Goal: Task Accomplishment & Management: Manage account settings

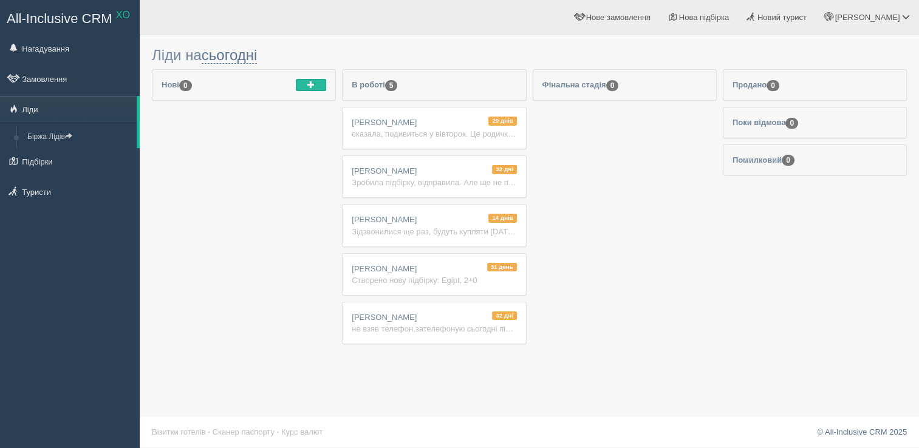
click at [563, 191] on li "Фінальна стадія 0" at bounding box center [625, 209] width 184 height 281
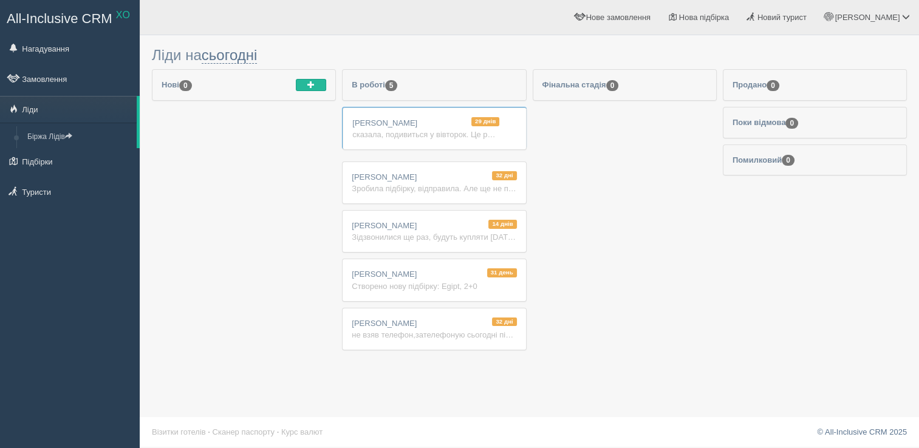
drag, startPoint x: 461, startPoint y: 134, endPoint x: 440, endPoint y: 124, distance: 22.8
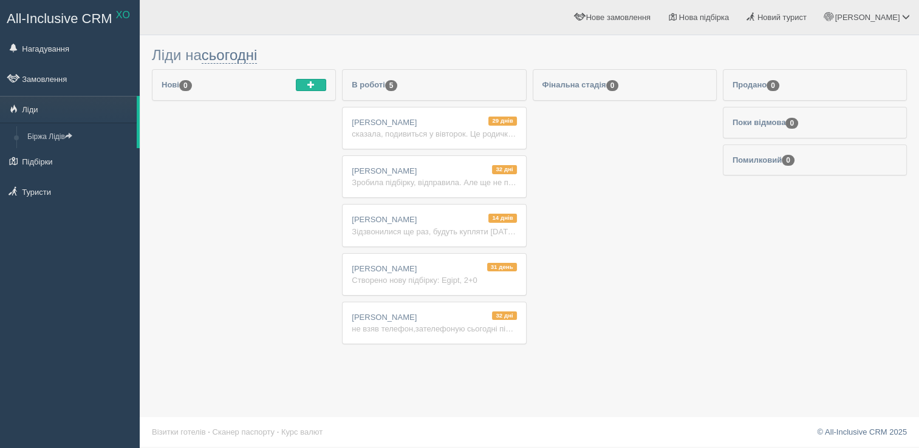
click at [439, 131] on div "сказала, подивиться у вівторок. Це родичка, давить не можу" at bounding box center [434, 134] width 165 height 12
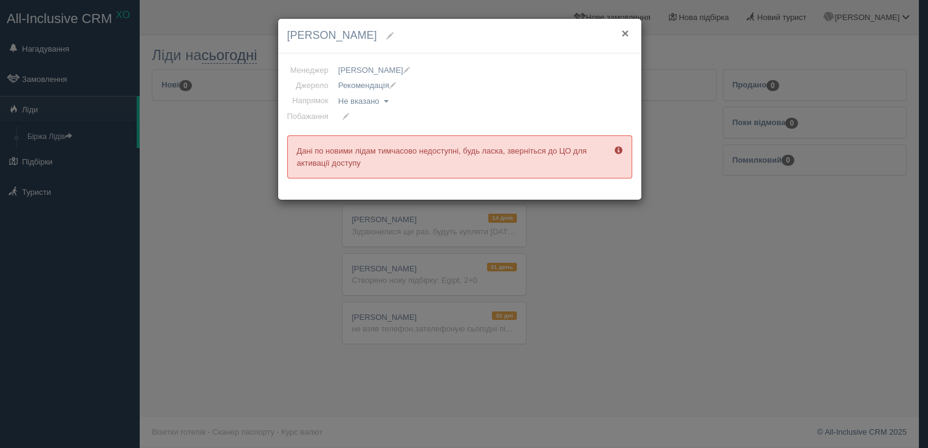
click at [622, 33] on button "×" at bounding box center [625, 33] width 7 height 13
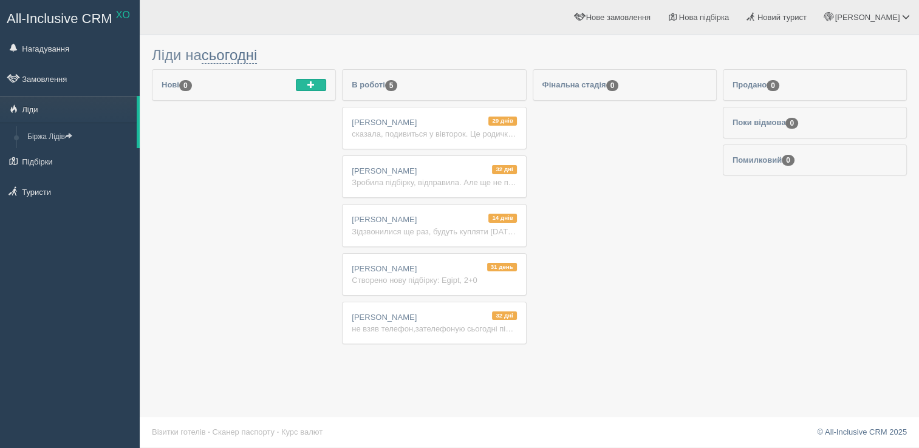
click at [411, 131] on div "сказала, подивиться у вівторок. Це родичка, давить не можу" at bounding box center [434, 134] width 165 height 12
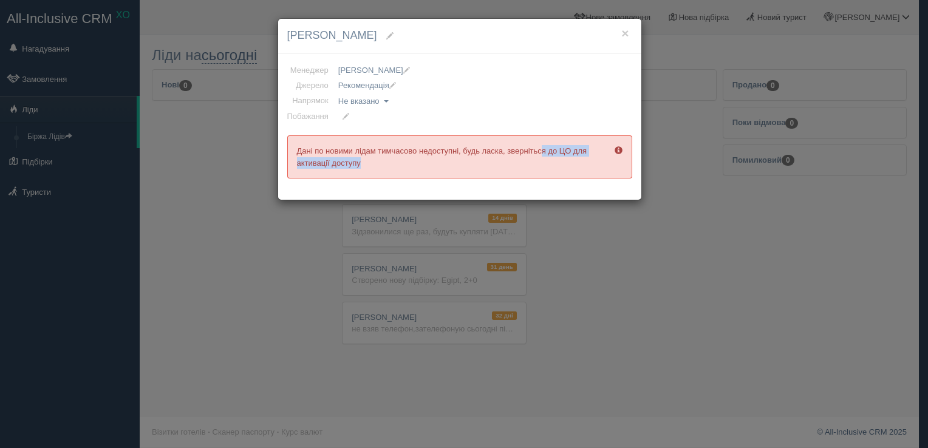
click at [506, 142] on body "All-Inclusive CRM XO Нагадування Замовлення" at bounding box center [464, 224] width 928 height 448
drag, startPoint x: 506, startPoint y: 142, endPoint x: 671, endPoint y: 86, distance: 174.5
click at [671, 86] on div "× Ольга Поплавська Менеджер Vladyslava Флегентова Аліна Бутенко Анна Хоменко Ар…" at bounding box center [464, 224] width 928 height 448
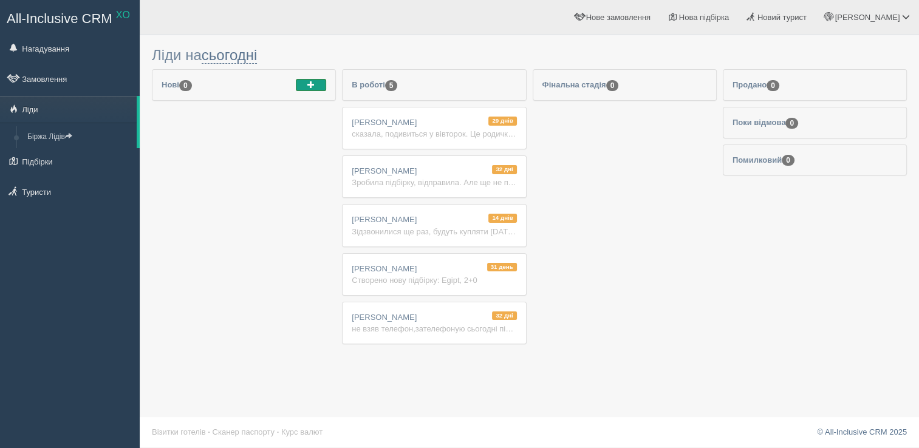
click at [299, 79] on button "button" at bounding box center [311, 85] width 30 height 12
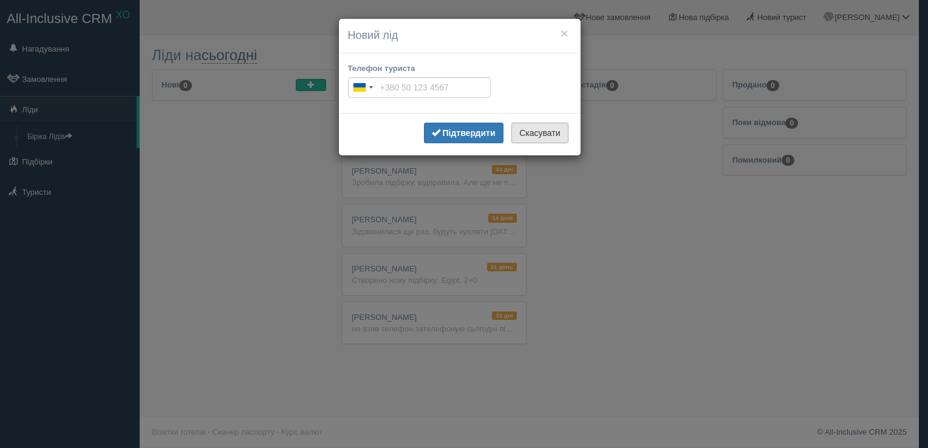
click at [553, 132] on button "Скасувати" at bounding box center [540, 133] width 57 height 21
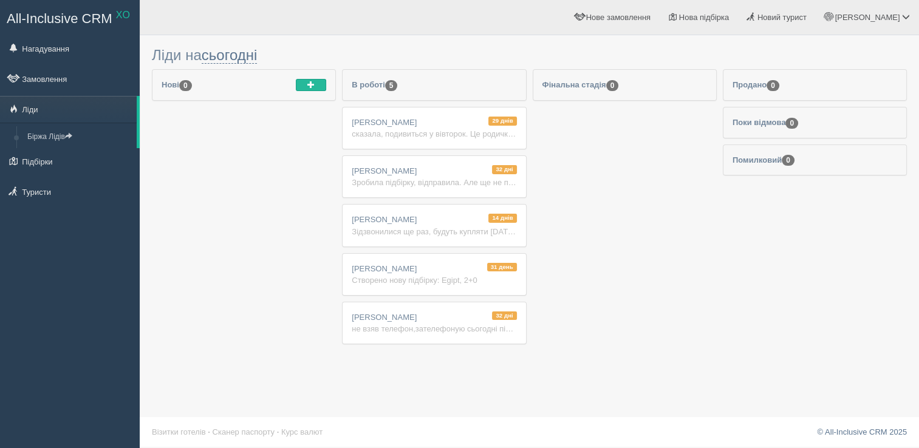
click at [447, 172] on div "32 дні Natalia Zuienko Зробила підбірку, відправила. Але ще не подивилась підбі…" at bounding box center [434, 176] width 183 height 41
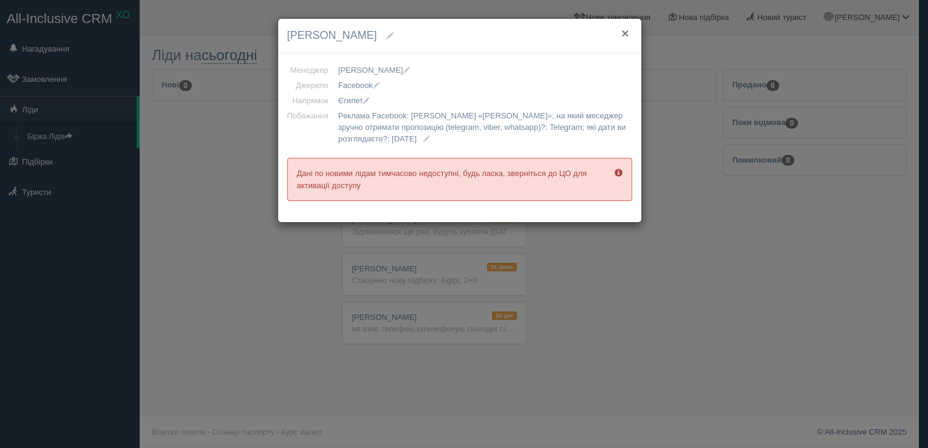
click at [626, 32] on button "×" at bounding box center [625, 33] width 7 height 13
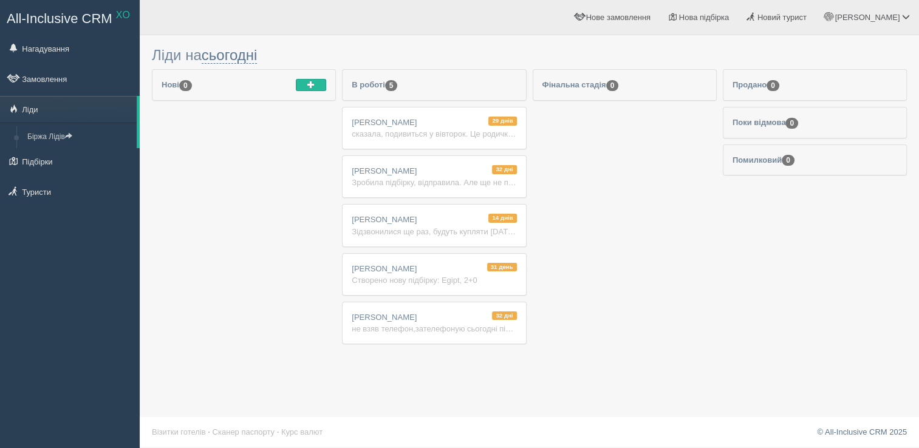
click at [384, 333] on div "32 дні Міша Грещишин не взяв телефон,зателефоную сьогодні пізніше" at bounding box center [434, 323] width 183 height 41
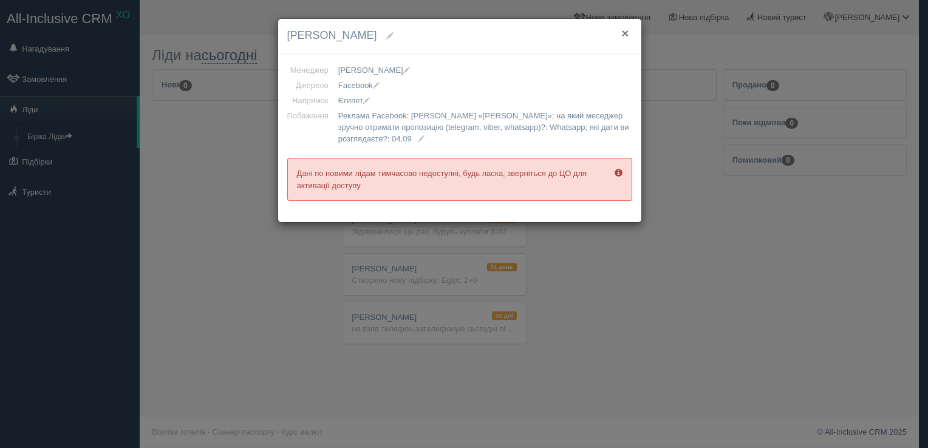
click at [626, 34] on button "×" at bounding box center [625, 33] width 7 height 13
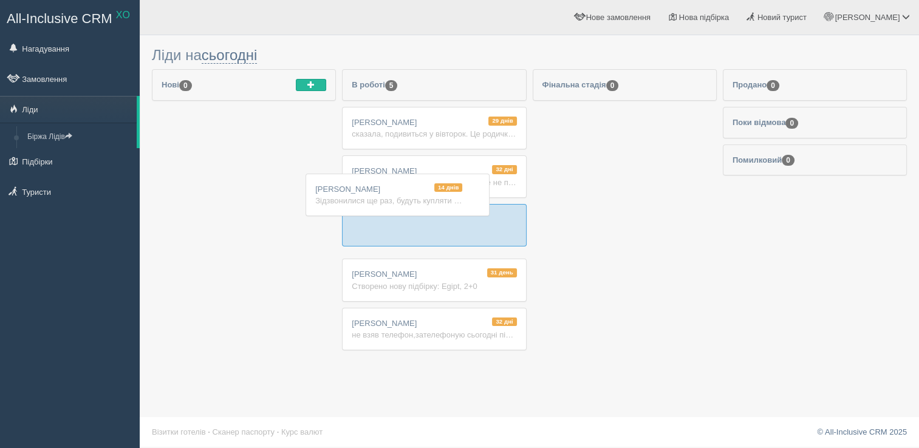
drag, startPoint x: 365, startPoint y: 210, endPoint x: 328, endPoint y: 180, distance: 47.5
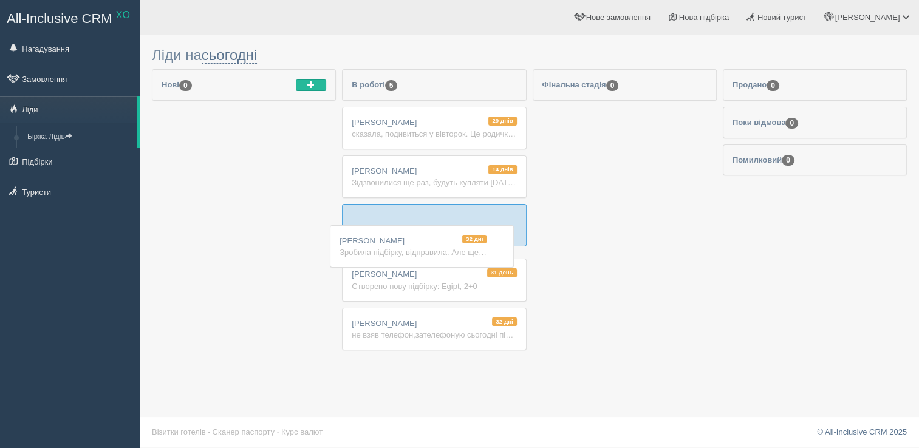
drag, startPoint x: 417, startPoint y: 188, endPoint x: 406, endPoint y: 266, distance: 79.1
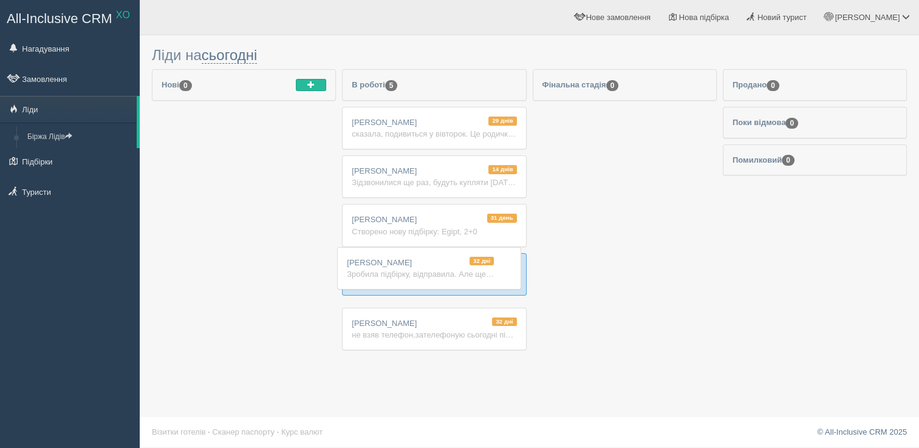
drag, startPoint x: 418, startPoint y: 238, endPoint x: 411, endPoint y: 309, distance: 72.1
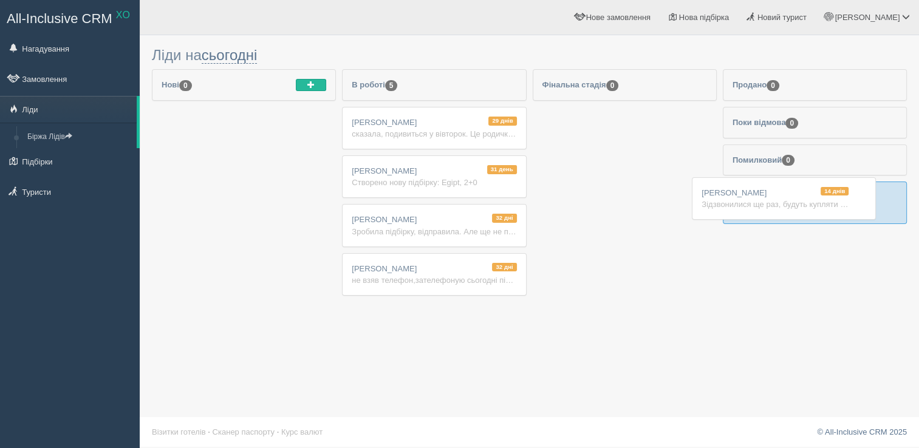
drag, startPoint x: 434, startPoint y: 184, endPoint x: 793, endPoint y: 196, distance: 359.3
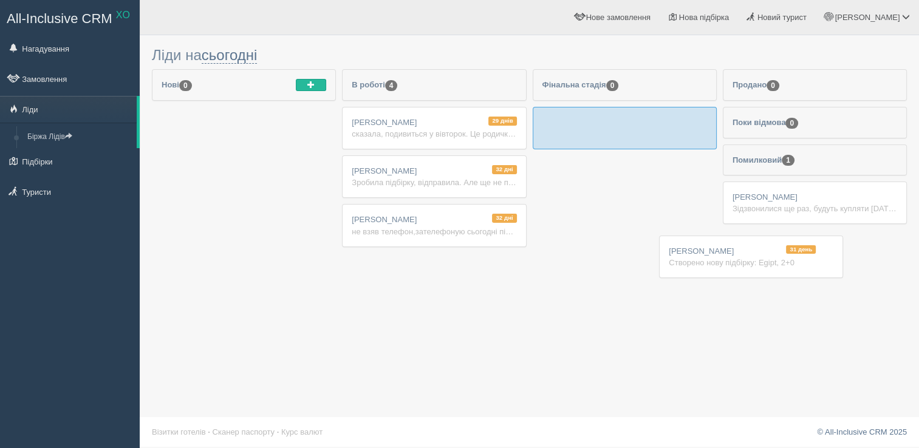
drag, startPoint x: 426, startPoint y: 177, endPoint x: 763, endPoint y: 261, distance: 347.5
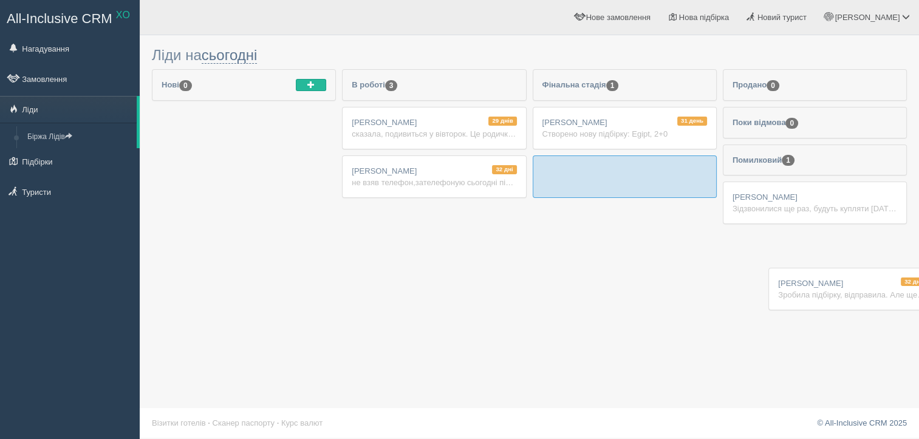
drag, startPoint x: 373, startPoint y: 176, endPoint x: 804, endPoint y: 289, distance: 445.9
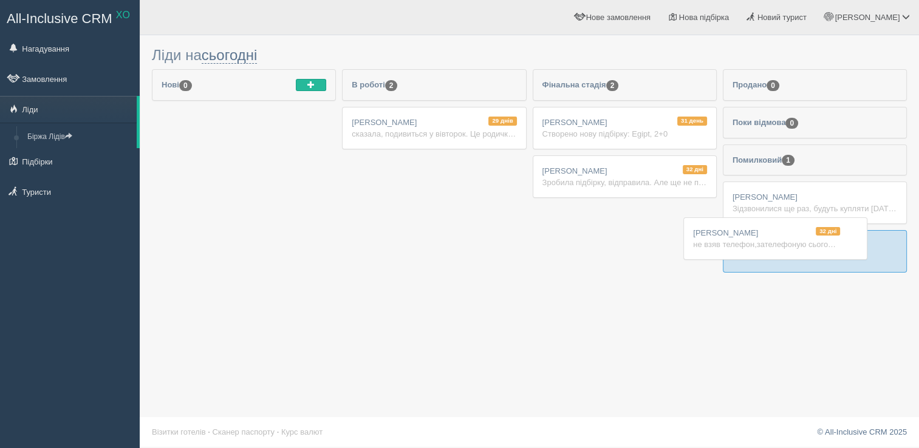
drag, startPoint x: 410, startPoint y: 178, endPoint x: 758, endPoint y: 241, distance: 354.3
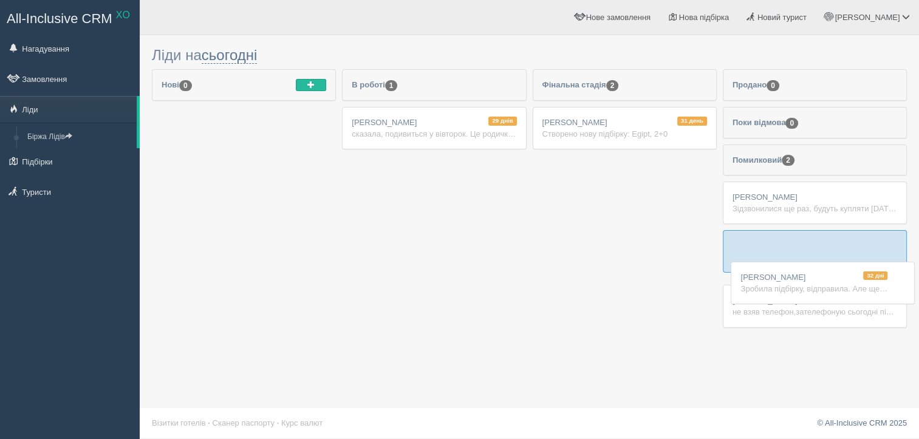
drag, startPoint x: 591, startPoint y: 171, endPoint x: 802, endPoint y: 256, distance: 227.1
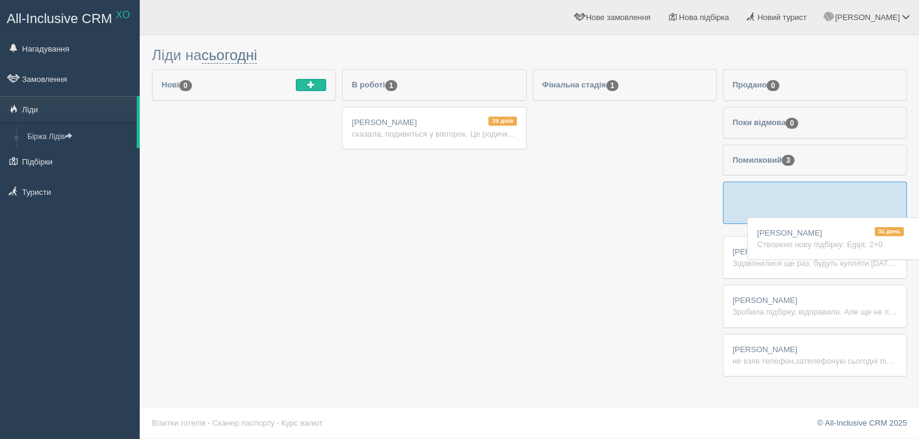
drag, startPoint x: 588, startPoint y: 120, endPoint x: 803, endPoint y: 232, distance: 242.4
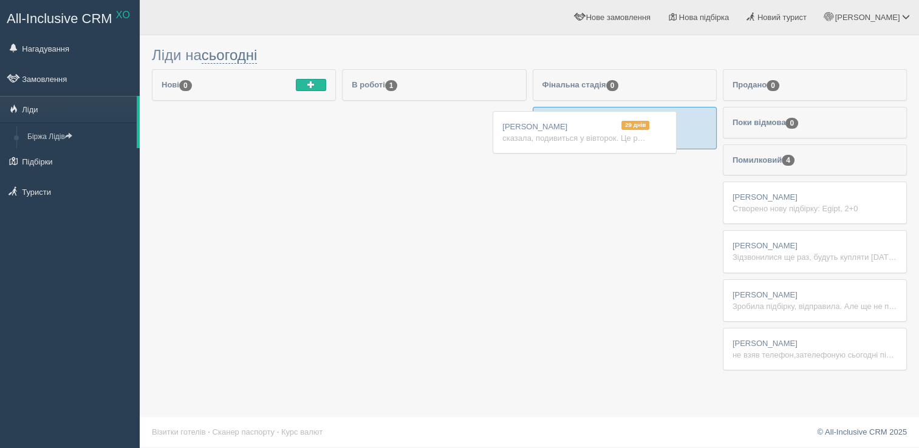
drag, startPoint x: 363, startPoint y: 128, endPoint x: 513, endPoint y: 132, distance: 150.8
click at [576, 128] on div "сказала, подивиться у вівторок. Це родичка, давить не можу" at bounding box center [625, 134] width 165 height 12
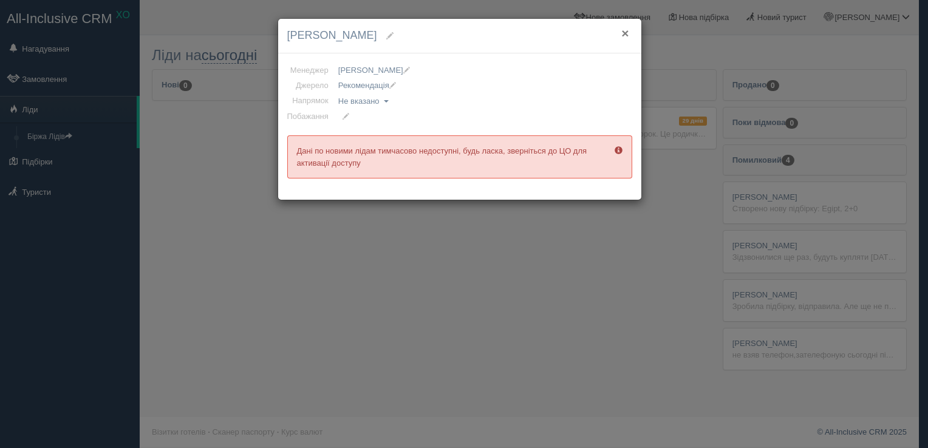
click at [625, 32] on button "×" at bounding box center [625, 33] width 7 height 13
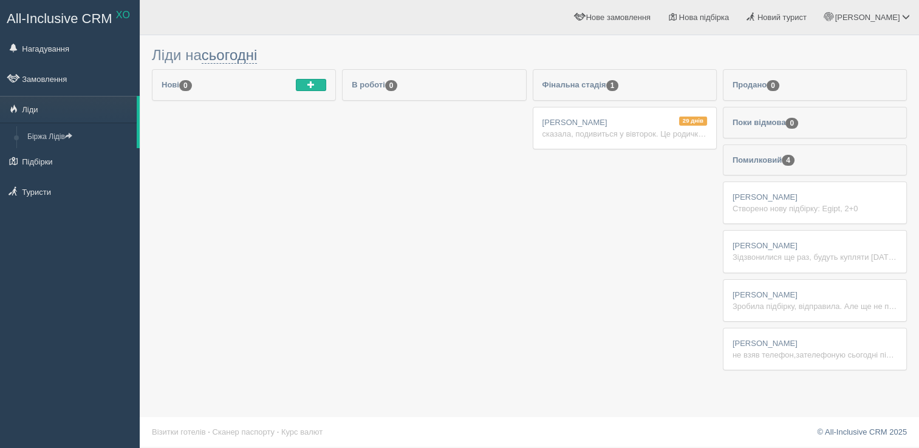
drag, startPoint x: 235, startPoint y: 126, endPoint x: 310, endPoint y: 255, distance: 149.2
click at [310, 255] on li "Нові 0" at bounding box center [244, 222] width 184 height 307
click at [64, 15] on span "All-Inclusive CRM" at bounding box center [60, 18] width 106 height 15
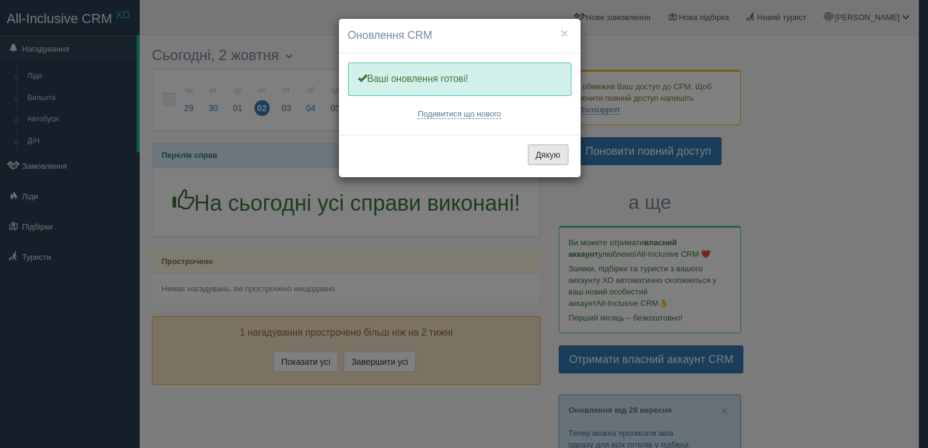
click at [552, 157] on button "Дякую" at bounding box center [548, 155] width 41 height 21
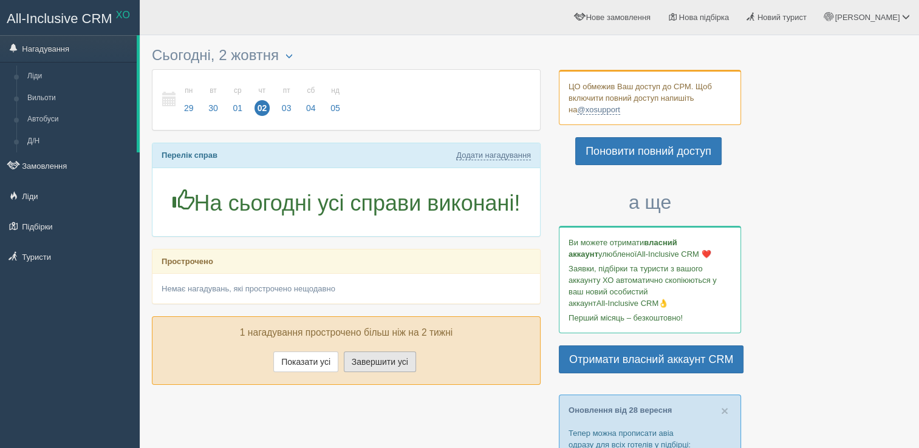
click at [375, 362] on button "Завершити усі" at bounding box center [380, 362] width 72 height 21
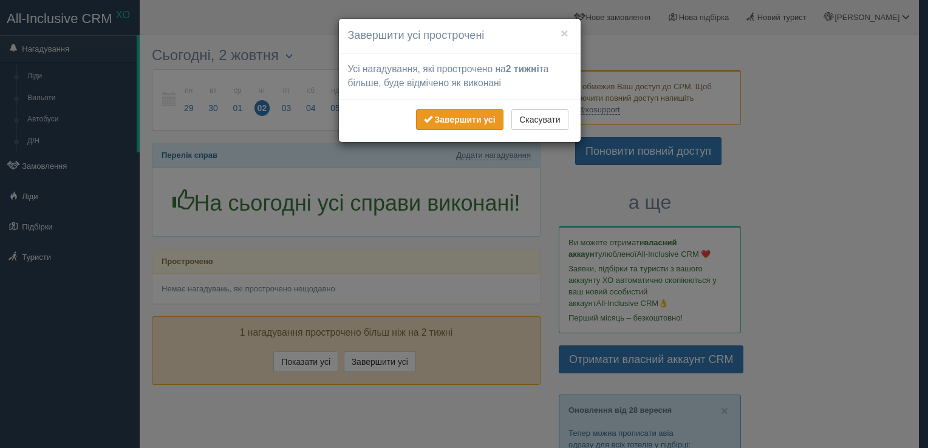
click at [440, 121] on b "Завершити усі" at bounding box center [464, 120] width 61 height 10
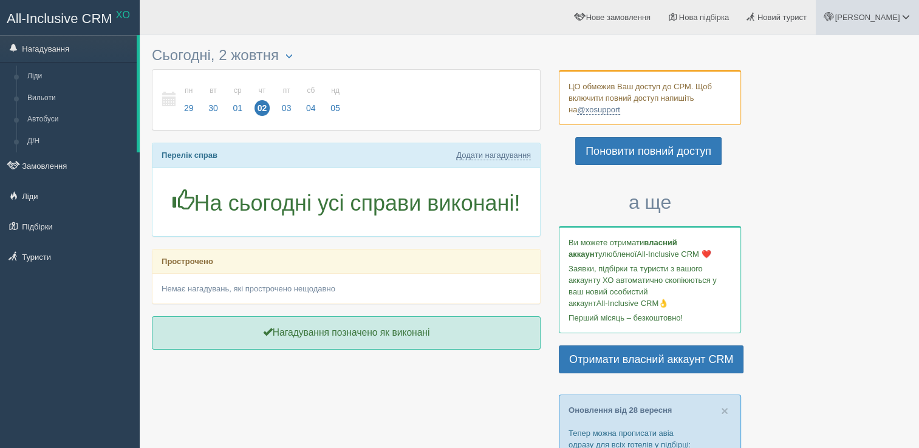
click at [891, 18] on span "[PERSON_NAME]" at bounding box center [867, 17] width 65 height 9
click at [848, 55] on span "Мій профіль" at bounding box center [833, 53] width 45 height 9
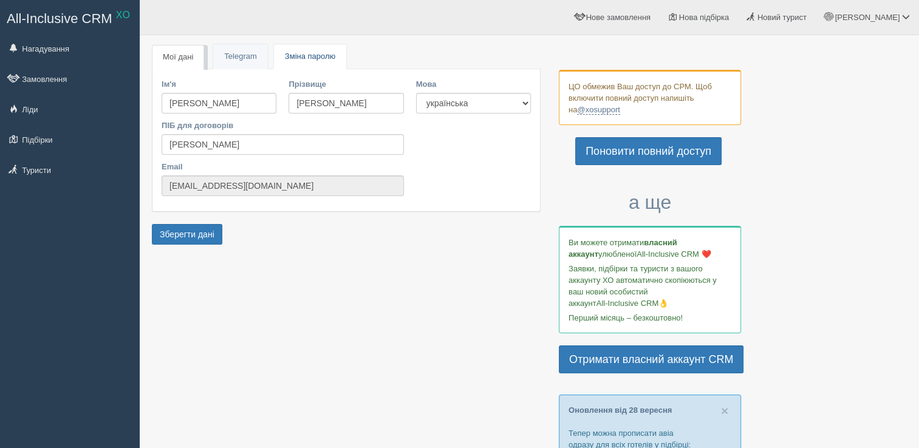
click at [306, 55] on span "Зміна паролю" at bounding box center [310, 56] width 50 height 9
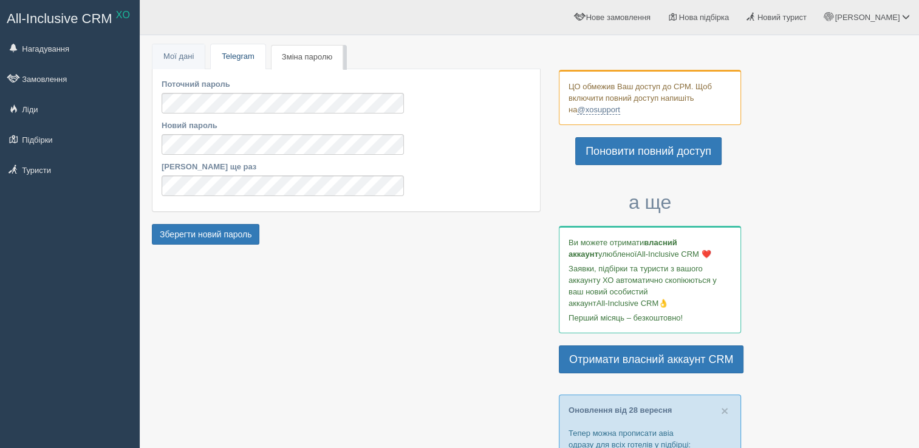
click at [238, 55] on link "Telegram" at bounding box center [238, 56] width 54 height 25
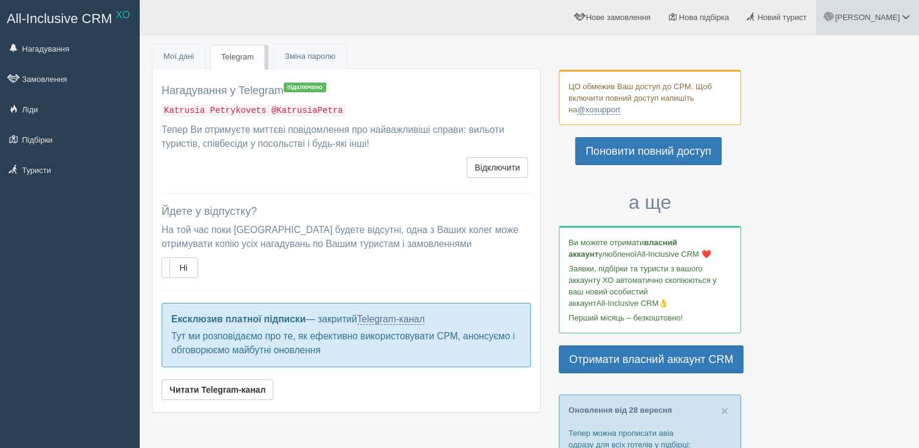
click at [882, 4] on link "Катерина" at bounding box center [867, 17] width 103 height 35
click at [851, 242] on div at bounding box center [529, 407] width 755 height 733
click at [893, 16] on span "Катерина" at bounding box center [867, 17] width 65 height 9
click at [865, 110] on link "Для туристів" at bounding box center [852, 106] width 132 height 26
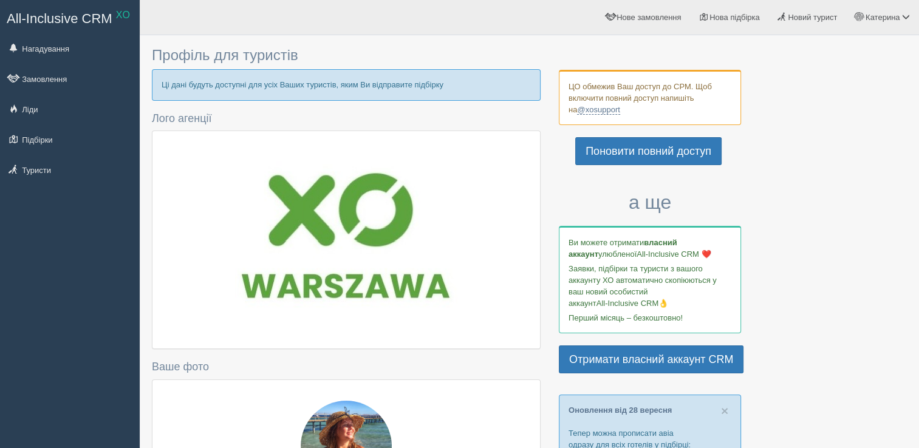
type input "[PHONE_NUMBER]"
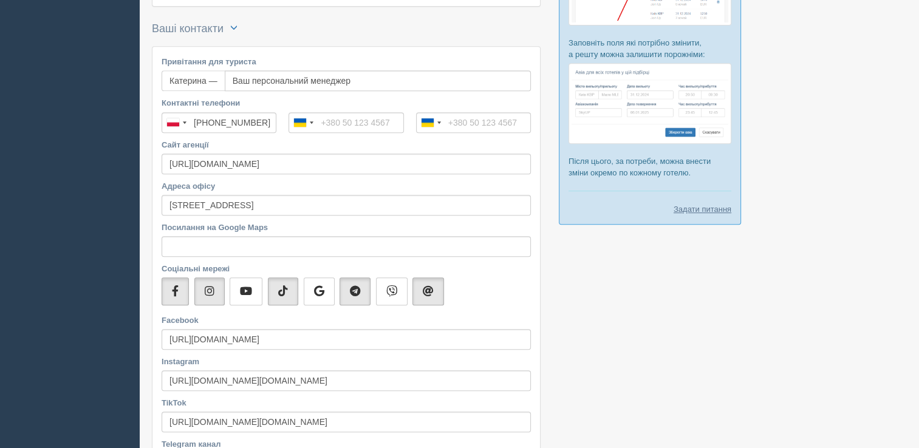
scroll to position [540, 0]
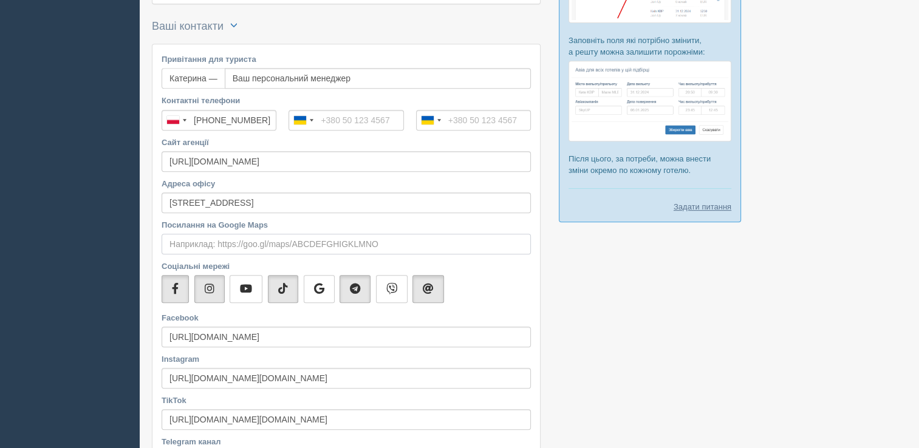
click at [197, 242] on input "Посилання на Google Maps" at bounding box center [346, 244] width 369 height 21
paste input "[URL][DOMAIN_NAME]"
type input "https://maps.app.goo.gl/43KfV2PjYjoAyjMq7?g_st=ipc"
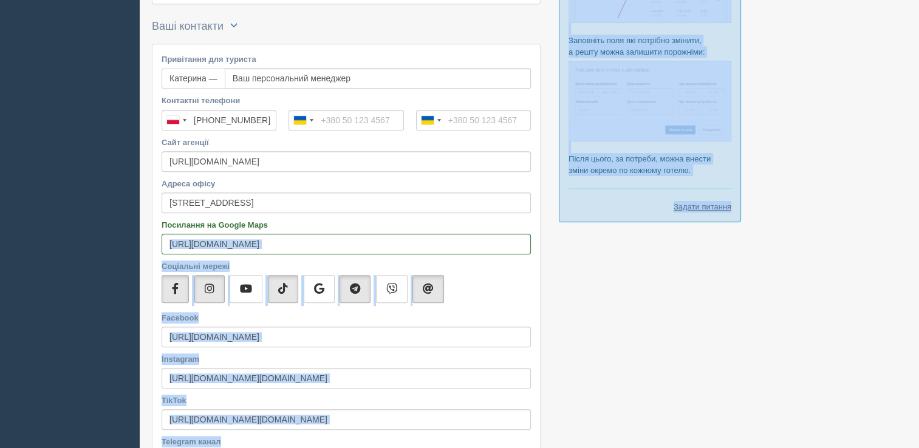
drag, startPoint x: 395, startPoint y: 228, endPoint x: 609, endPoint y: 331, distance: 237.8
click at [609, 331] on div "Профіль для туристів Ці дані будуть доступні для усіх Ваших туристів, яким Ви в…" at bounding box center [530, 39] width 780 height 1158
click at [609, 331] on div at bounding box center [529, 33] width 755 height 1063
click at [622, 404] on div at bounding box center [529, 33] width 755 height 1063
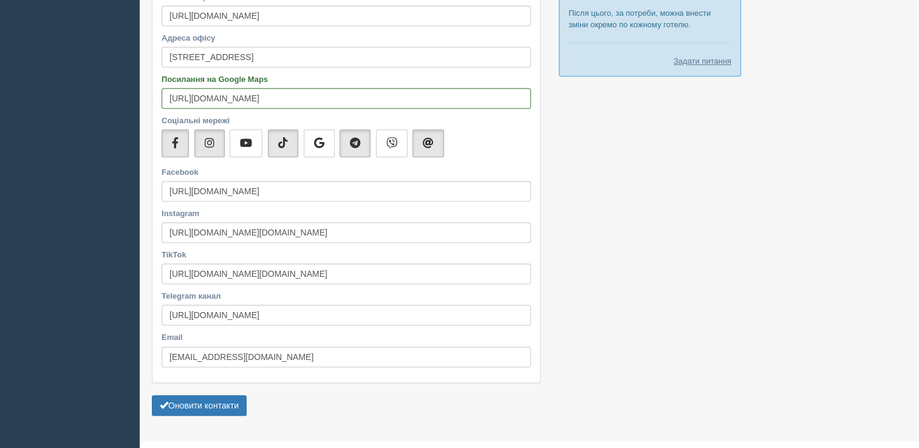
scroll to position [708, 0]
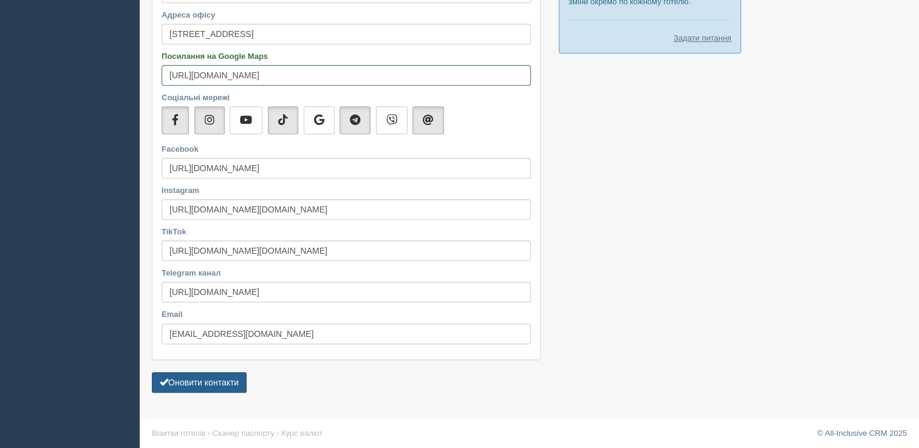
click at [202, 380] on button "Оновити контакти" at bounding box center [199, 382] width 95 height 21
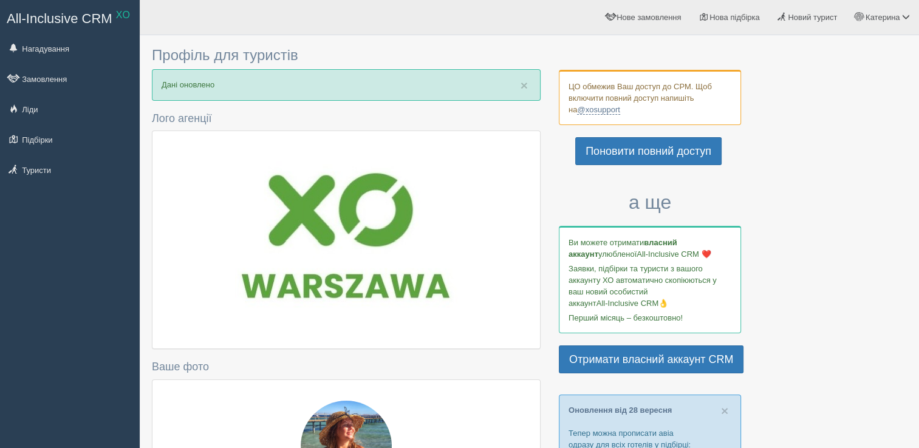
click at [36, 18] on span "All-Inclusive CRM" at bounding box center [60, 18] width 106 height 15
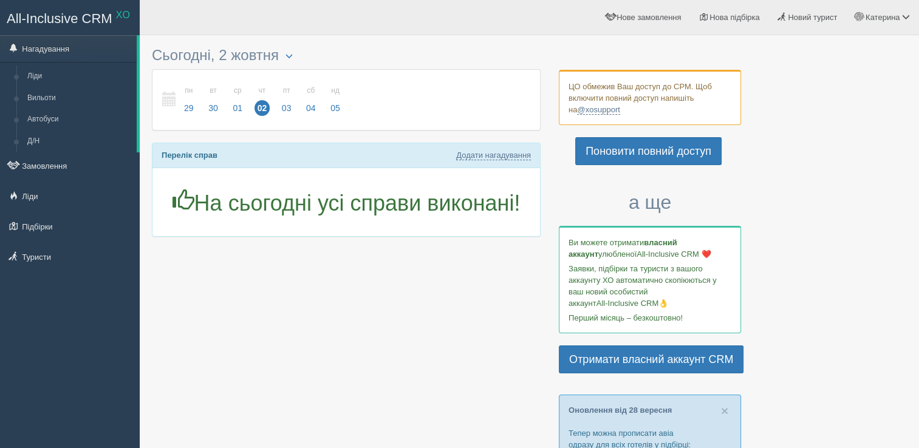
click at [341, 320] on div at bounding box center [529, 407] width 755 height 733
click at [360, 320] on div at bounding box center [529, 407] width 755 height 733
click at [450, 354] on div at bounding box center [529, 407] width 755 height 733
click at [631, 154] on link "Поновити повний доступ" at bounding box center [648, 151] width 146 height 28
